Goal: Find specific page/section: Find specific page/section

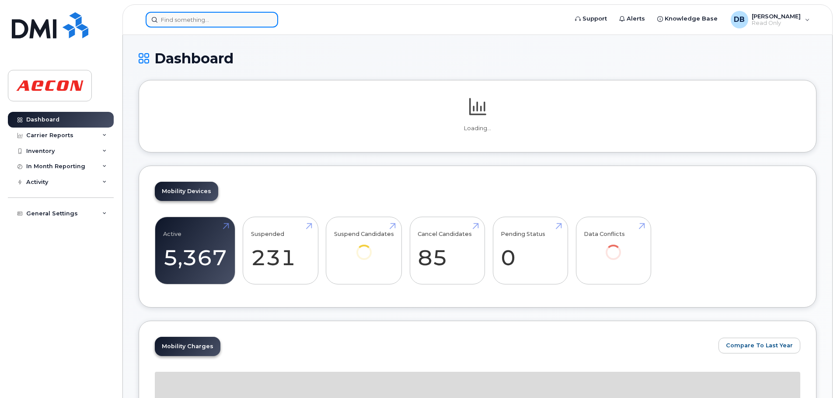
click at [243, 21] on input at bounding box center [212, 20] width 133 height 16
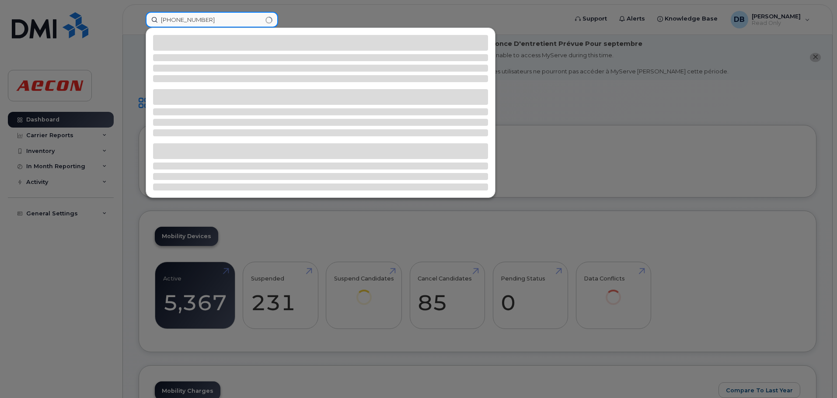
type input "416-206-3601"
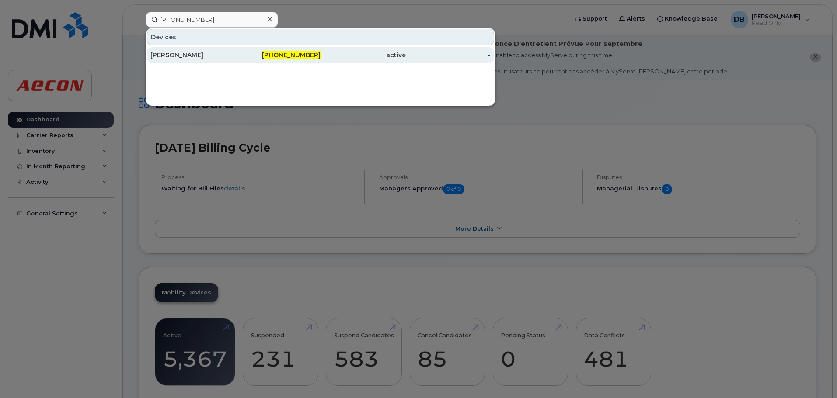
click at [286, 52] on span "416-206-3601" at bounding box center [291, 55] width 59 height 8
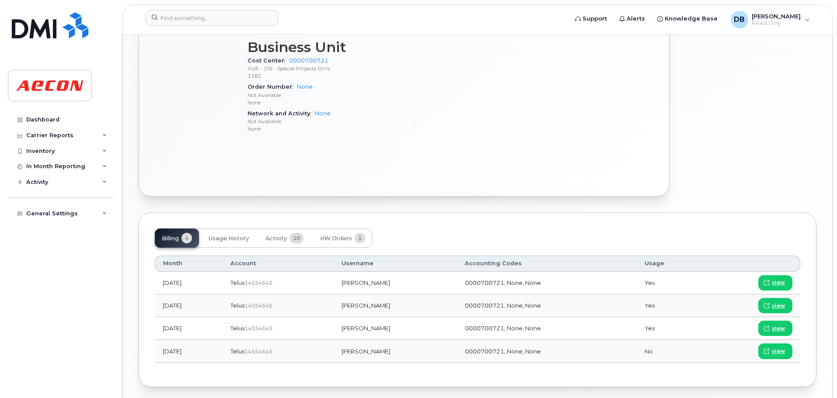
scroll to position [467, 0]
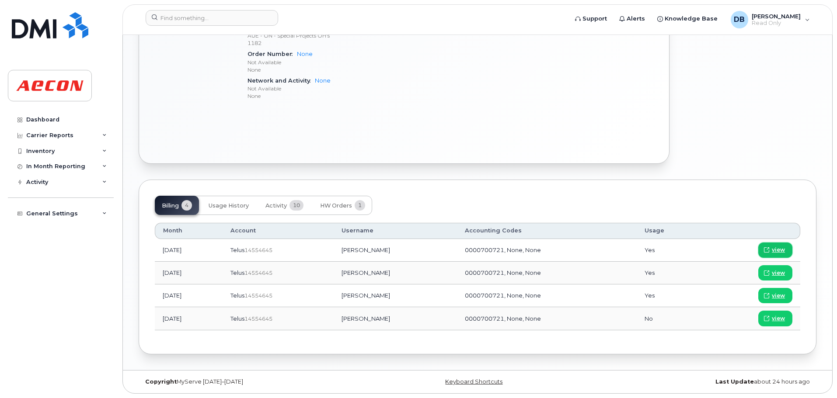
click at [780, 249] on span "view" at bounding box center [778, 250] width 13 height 8
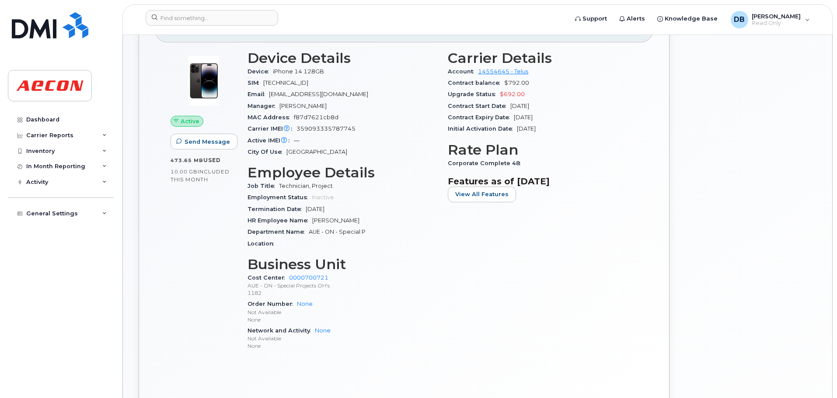
scroll to position [161, 0]
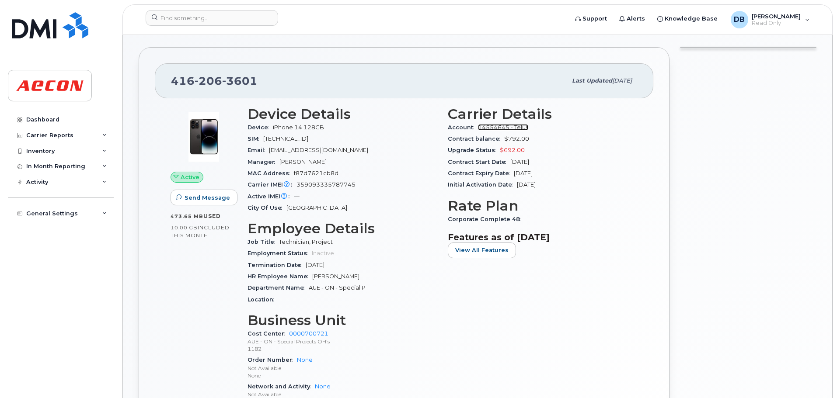
click at [488, 128] on link "14554645 - Telus" at bounding box center [503, 127] width 50 height 7
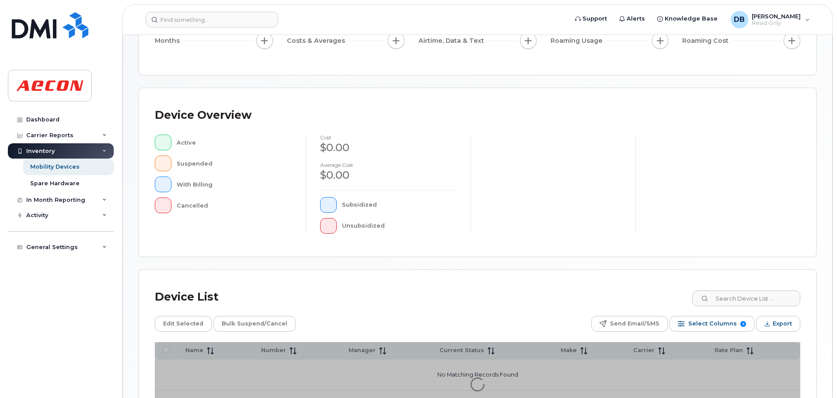
scroll to position [175, 0]
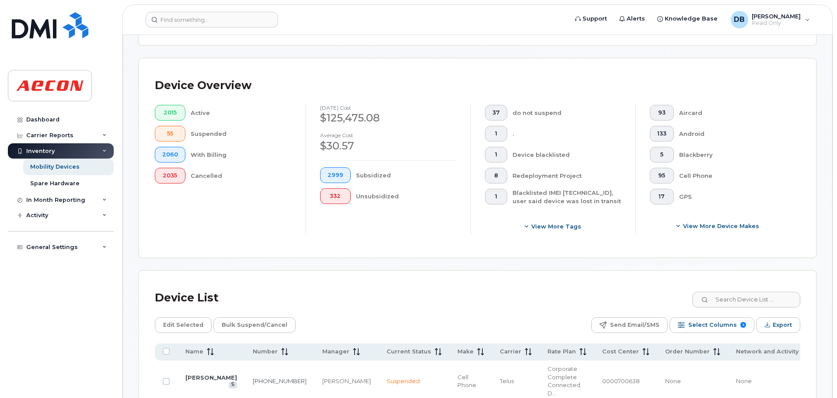
scroll to position [190, 0]
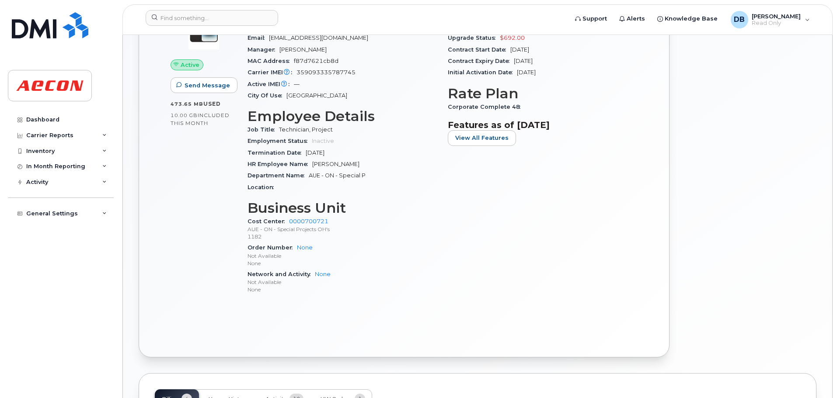
scroll to position [467, 0]
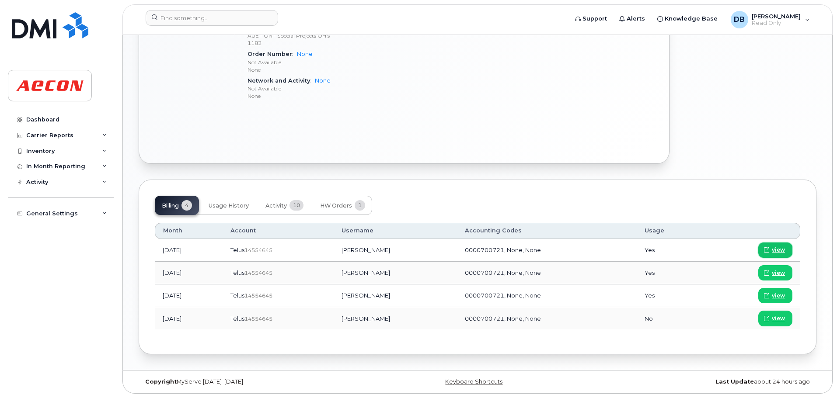
click at [781, 251] on span "view" at bounding box center [778, 250] width 13 height 8
click at [212, 15] on input at bounding box center [212, 18] width 133 height 16
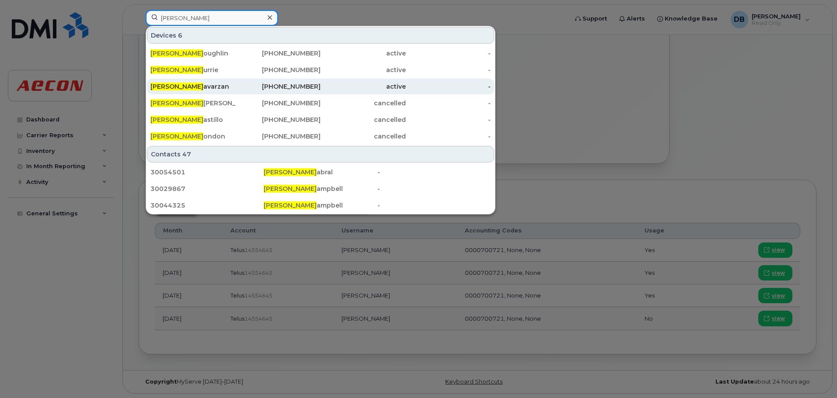
type input "Matthew C"
click at [196, 84] on div "Matthew C avarzan" at bounding box center [192, 86] width 85 height 9
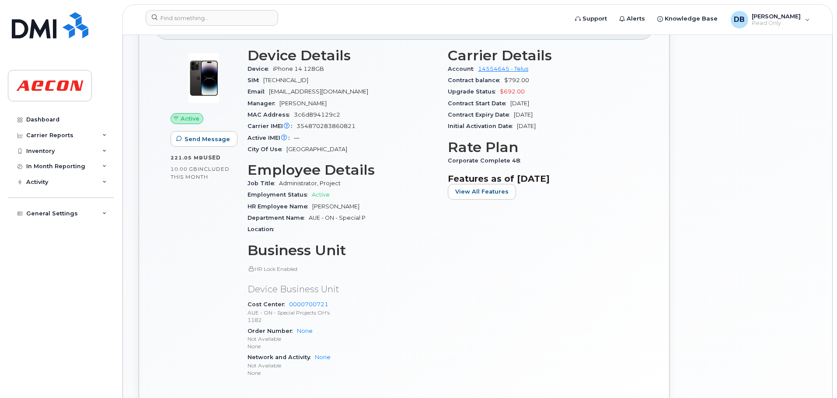
scroll to position [87, 0]
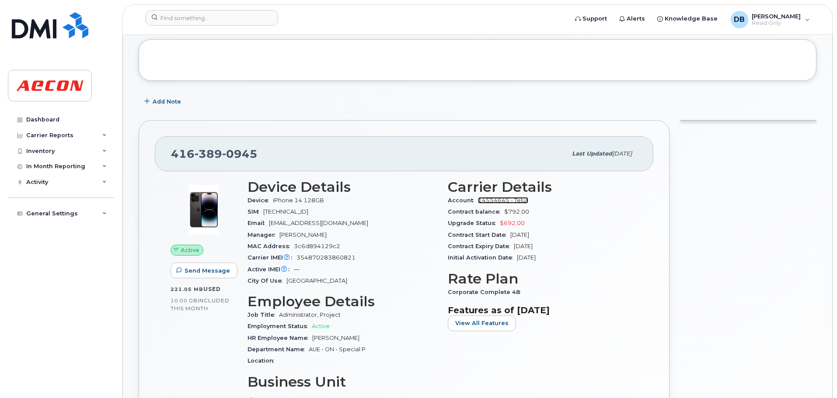
click at [513, 200] on link "14554645 - Telus" at bounding box center [503, 200] width 50 height 7
click at [287, 258] on icon at bounding box center [287, 258] width 6 height 6
click at [287, 257] on icon at bounding box center [287, 258] width 6 height 6
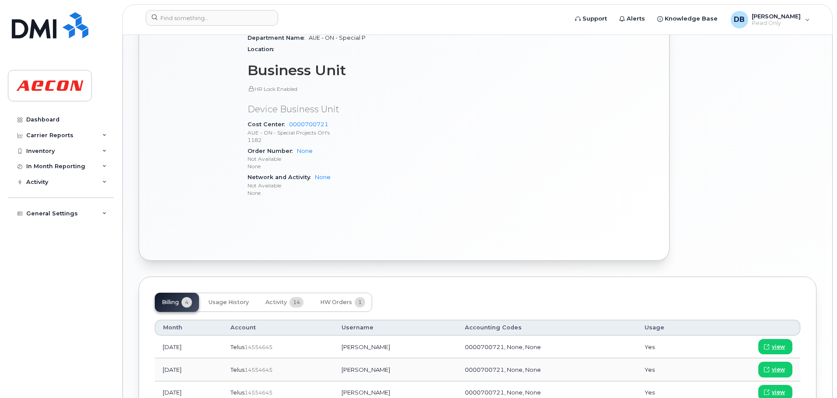
scroll to position [496, 0]
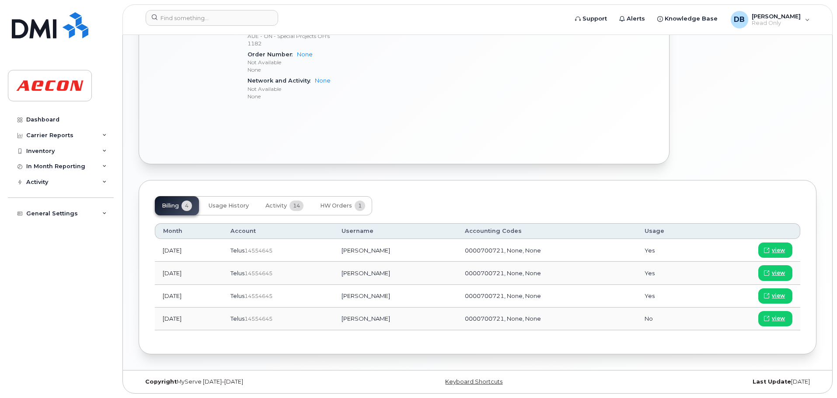
click at [245, 251] on span "Telus" at bounding box center [238, 250] width 14 height 7
click at [784, 247] on span "view" at bounding box center [778, 251] width 13 height 8
